Goal: Task Accomplishment & Management: Use online tool/utility

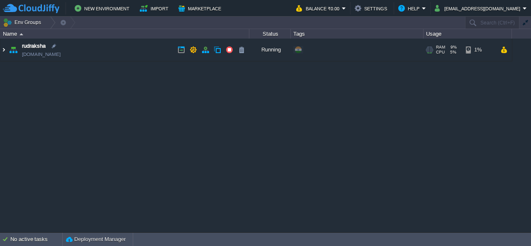
click at [3, 49] on img at bounding box center [3, 50] width 7 height 22
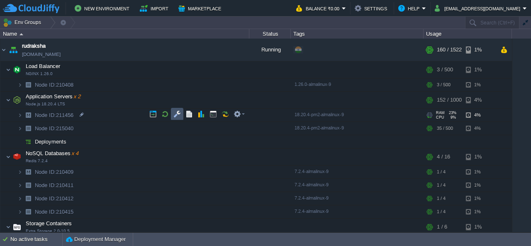
click at [178, 115] on button "button" at bounding box center [176, 113] width 7 height 7
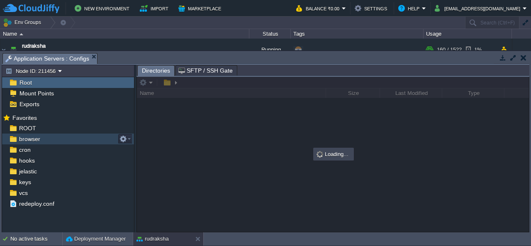
click at [32, 140] on span "browser" at bounding box center [29, 138] width 24 height 7
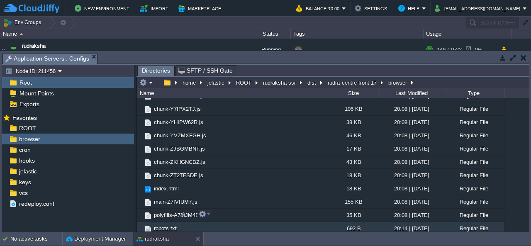
scroll to position [1314, 0]
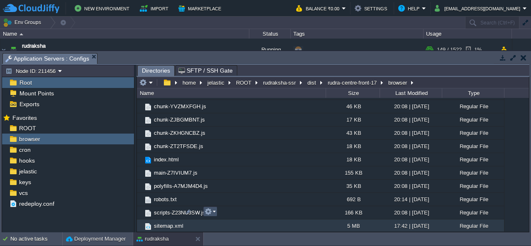
click at [206, 212] on button "button" at bounding box center [208, 211] width 7 height 7
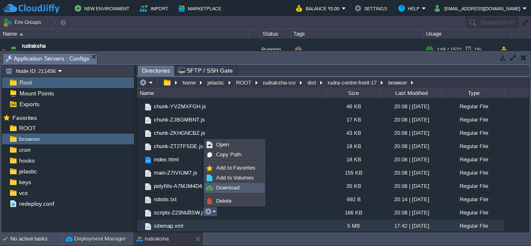
click at [232, 186] on span "Download" at bounding box center [227, 188] width 23 height 6
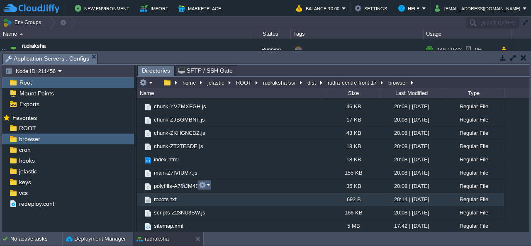
click at [204, 186] on button "button" at bounding box center [202, 184] width 7 height 7
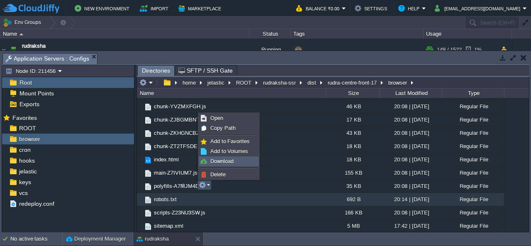
click at [234, 157] on link "Download" at bounding box center [228, 161] width 59 height 9
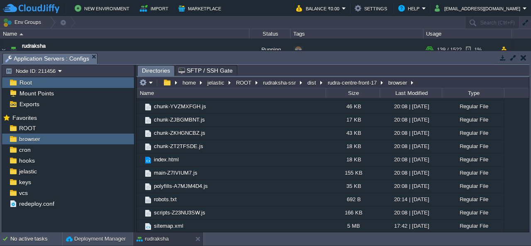
click at [527, 59] on td at bounding box center [523, 58] width 10 height 10
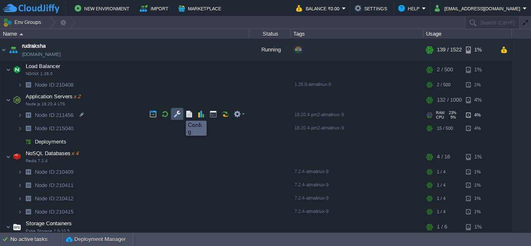
click at [178, 113] on button "button" at bounding box center [176, 113] width 7 height 7
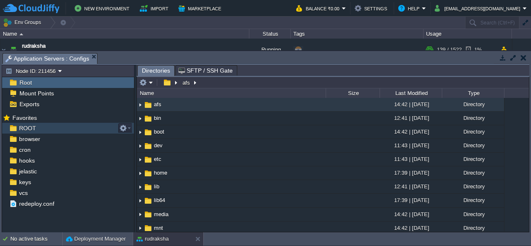
click at [24, 126] on span "ROOT" at bounding box center [27, 127] width 20 height 7
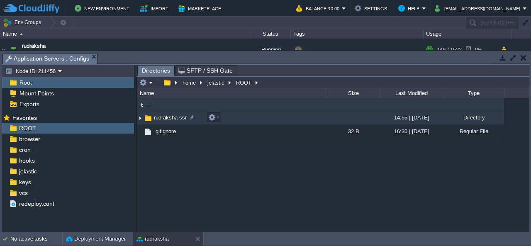
click at [138, 118] on img at bounding box center [140, 118] width 7 height 13
click at [216, 118] on em at bounding box center [213, 117] width 11 height 7
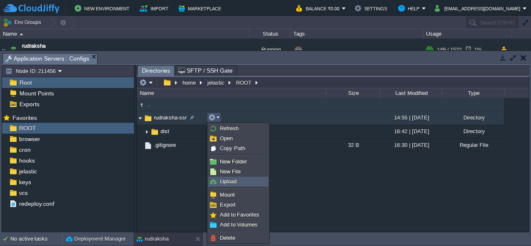
click at [228, 181] on span "Upload" at bounding box center [228, 181] width 17 height 6
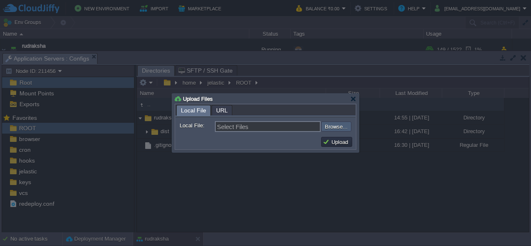
click at [340, 123] on input "file" at bounding box center [298, 127] width 105 height 10
type input "C:\fakepath\dist.zip"
type input "dist.zip"
click at [341, 143] on button "Upload" at bounding box center [337, 141] width 28 height 7
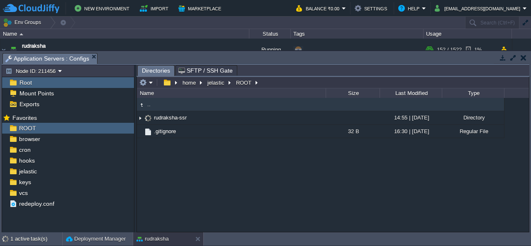
click at [343, 178] on div ".. rudraksha-ssr 14:55 | [DATE] Directory .. dist 16:42 | [DATE] Directory .git…" at bounding box center [333, 165] width 392 height 134
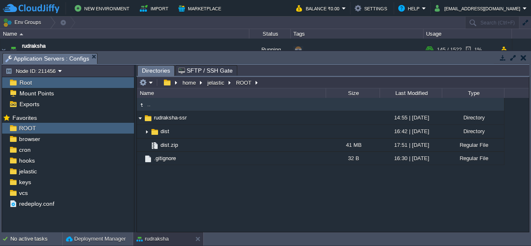
click at [522, 56] on button "button" at bounding box center [524, 57] width 6 height 7
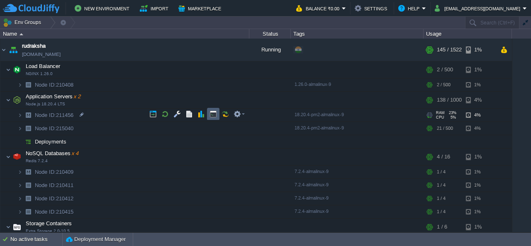
click at [212, 112] on button "button" at bounding box center [213, 113] width 7 height 7
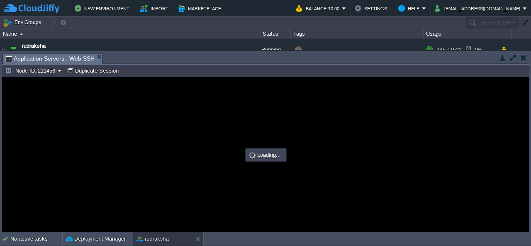
scroll to position [0, 0]
type input "#000000"
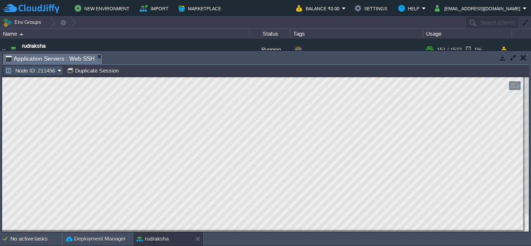
click at [33, 73] on button "Node ID: 211456" at bounding box center [31, 70] width 53 height 7
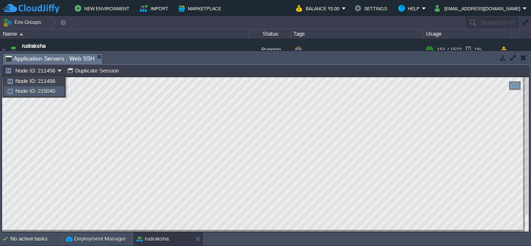
click at [50, 96] on li "Node ID: 215040" at bounding box center [34, 91] width 61 height 10
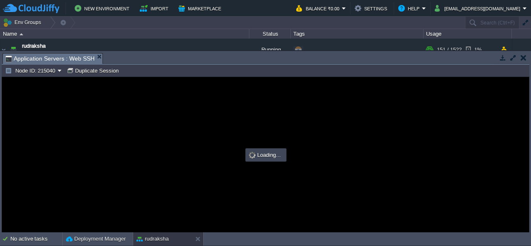
type input "#000000"
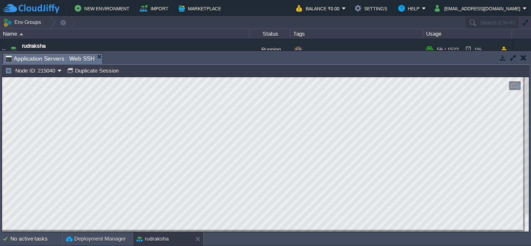
click at [526, 59] on button "button" at bounding box center [524, 57] width 6 height 7
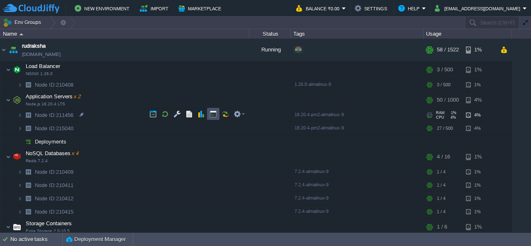
click at [216, 116] on button "button" at bounding box center [213, 113] width 7 height 7
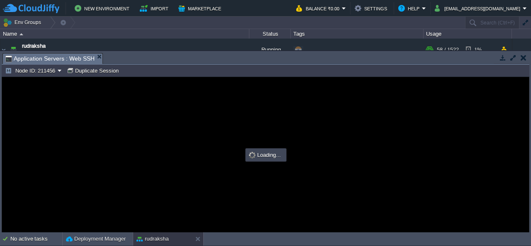
type input "#000000"
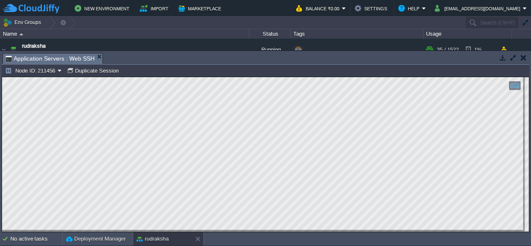
click at [526, 53] on td at bounding box center [523, 58] width 10 height 10
